Goal: Browse casually: Explore the website without a specific task or goal

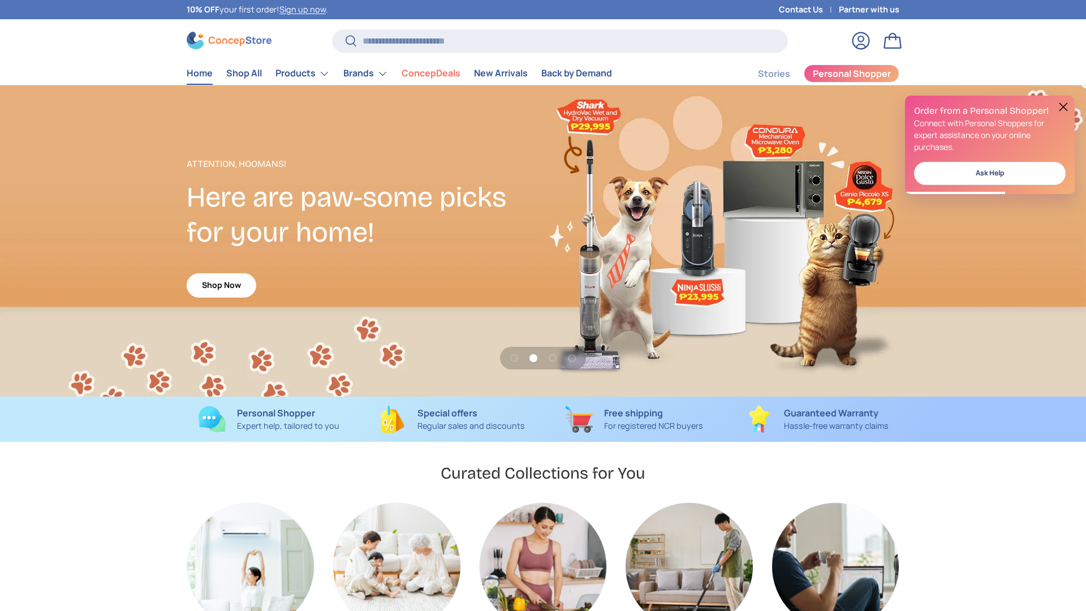
scroll to position [1314, 4623]
